Goal: Task Accomplishment & Management: Complete application form

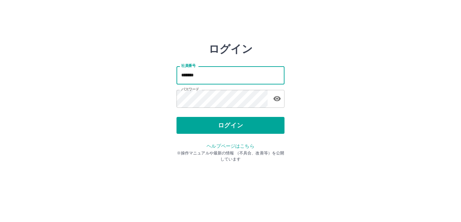
click at [205, 81] on input "*******" at bounding box center [231, 75] width 108 height 18
type input "*******"
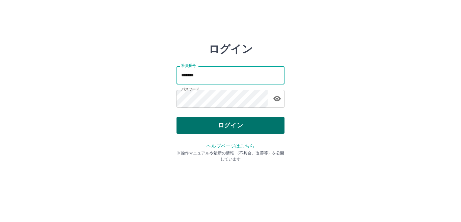
click at [206, 131] on button "ログイン" at bounding box center [231, 125] width 108 height 17
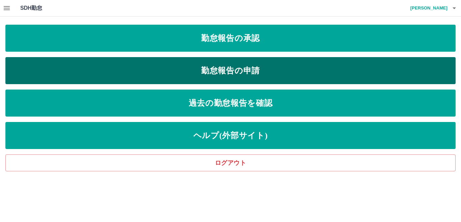
click at [204, 78] on link "勤怠報告の申請" at bounding box center [230, 70] width 450 height 27
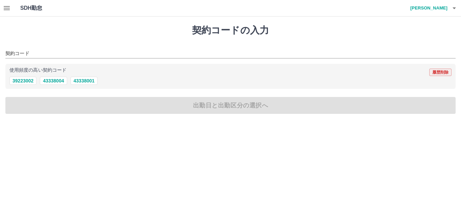
click at [435, 70] on button "履歴削除" at bounding box center [441, 72] width 22 height 7
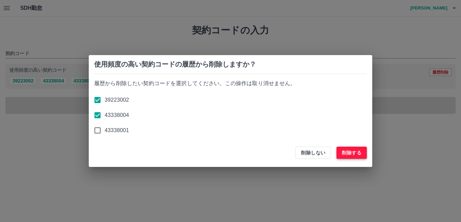
click at [344, 154] on button "削除する" at bounding box center [352, 153] width 30 height 12
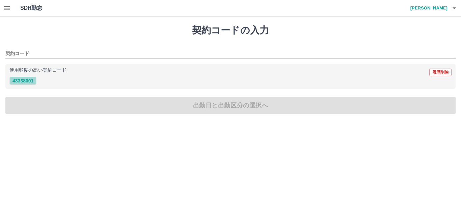
click at [22, 78] on button "43338001" at bounding box center [22, 81] width 27 height 8
type input "********"
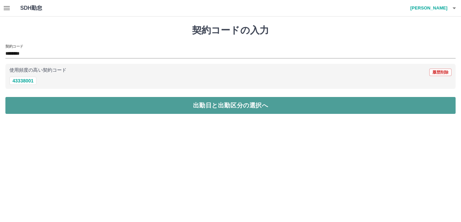
click at [34, 108] on button "出勤日と出勤区分の選択へ" at bounding box center [230, 105] width 450 height 17
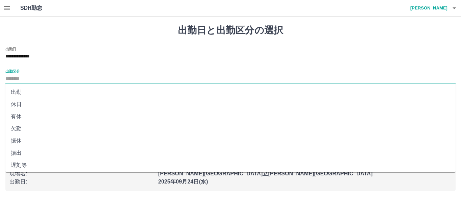
click at [12, 78] on input "出勤区分" at bounding box center [230, 79] width 450 height 8
click at [21, 93] on li "出勤" at bounding box center [230, 92] width 450 height 12
type input "**"
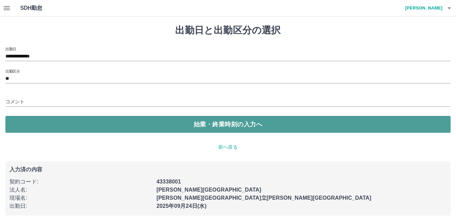
click at [26, 121] on button "始業・終業時刻の入力へ" at bounding box center [227, 124] width 445 height 17
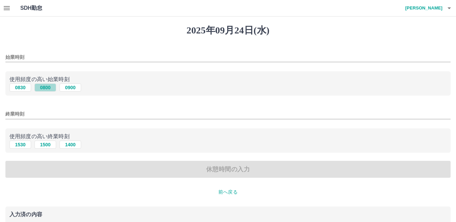
click at [50, 87] on button "0800" at bounding box center [45, 87] width 22 height 8
type input "****"
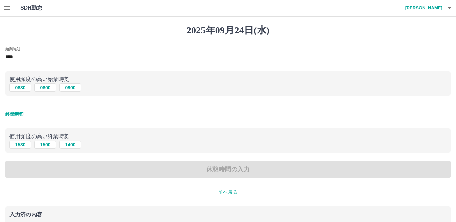
click at [61, 118] on input "終業時刻" at bounding box center [227, 114] width 445 height 10
type input "****"
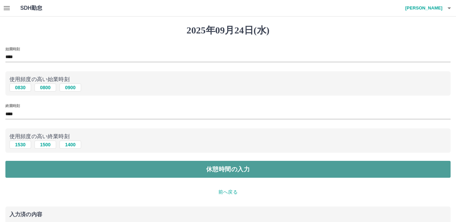
click at [46, 166] on button "休憩時間の入力" at bounding box center [227, 169] width 445 height 17
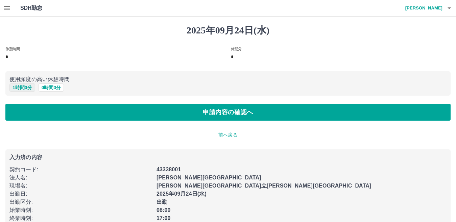
click at [20, 86] on button "1 時間 0 分" at bounding box center [22, 87] width 26 height 8
type input "*"
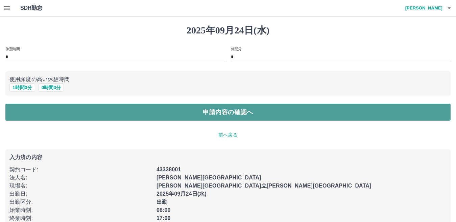
click at [20, 113] on button "申請内容の確認へ" at bounding box center [227, 112] width 445 height 17
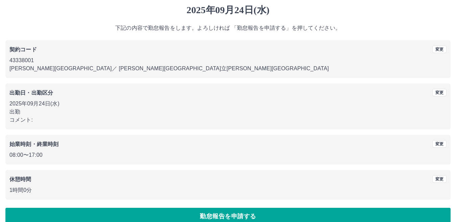
scroll to position [31, 0]
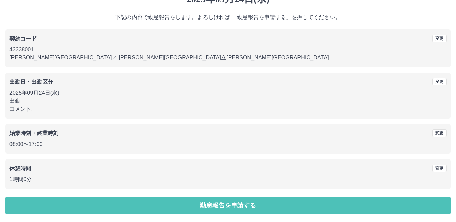
click at [57, 209] on button "勤怠報告を申請する" at bounding box center [227, 205] width 445 height 17
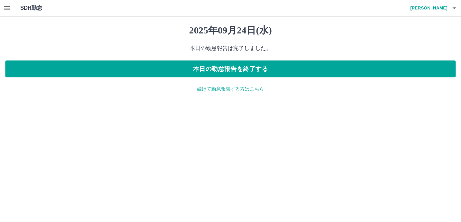
click at [6, 8] on icon "button" at bounding box center [7, 8] width 8 height 8
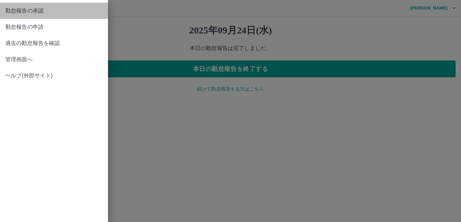
click at [23, 13] on span "勤怠報告の承認" at bounding box center [53, 11] width 97 height 8
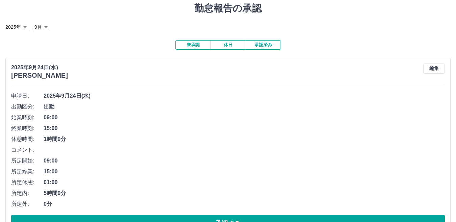
scroll to position [34, 0]
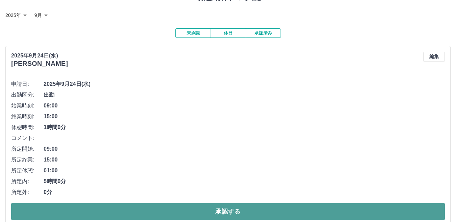
click at [56, 210] on button "承認する" at bounding box center [227, 211] width 433 height 17
click at [132, 209] on button "承認する" at bounding box center [227, 211] width 433 height 17
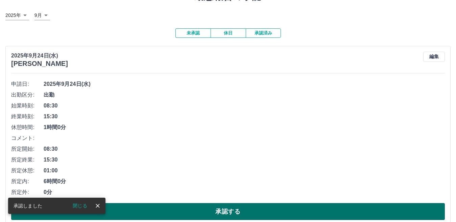
click at [131, 211] on button "承認する" at bounding box center [227, 211] width 433 height 17
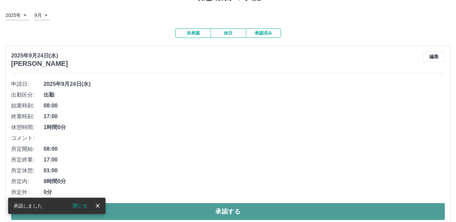
click at [137, 210] on button "承認する" at bounding box center [227, 211] width 433 height 17
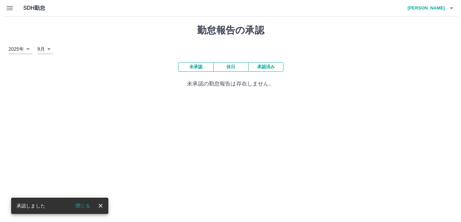
scroll to position [0, 0]
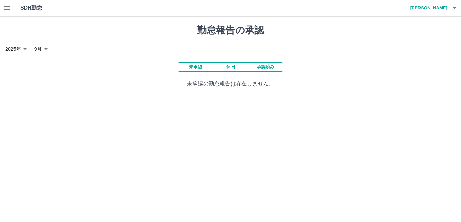
click at [6, 9] on icon "button" at bounding box center [7, 8] width 8 height 8
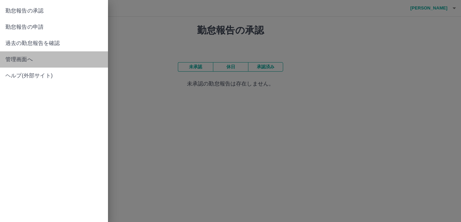
click at [10, 62] on span "管理画面へ" at bounding box center [53, 59] width 97 height 8
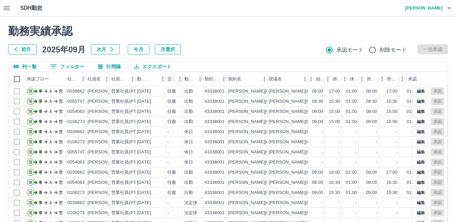
click at [448, 11] on icon "button" at bounding box center [449, 8] width 8 height 8
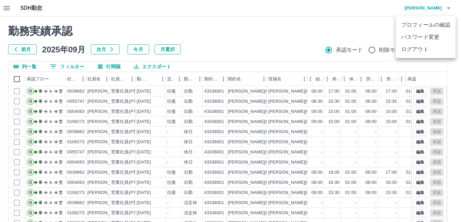
click at [431, 51] on li "ログアウト" at bounding box center [426, 49] width 60 height 12
